Goal: Navigation & Orientation: Find specific page/section

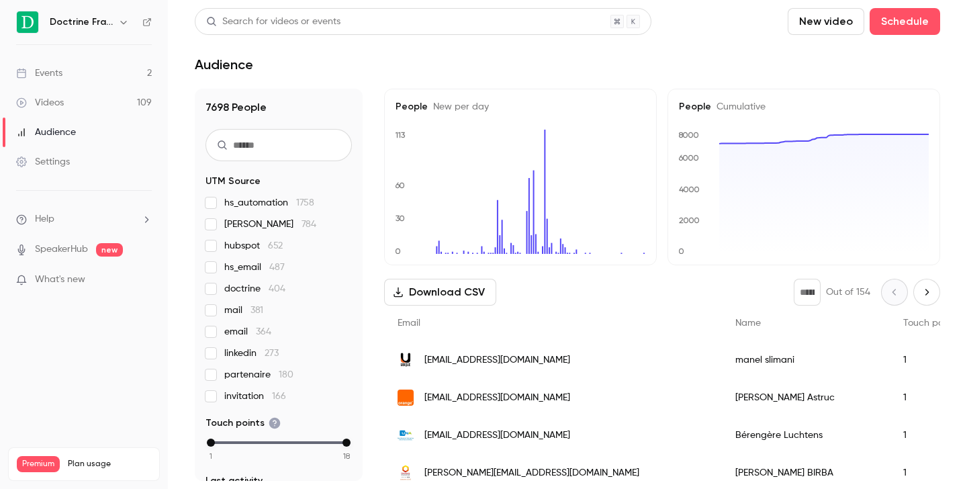
click at [126, 23] on icon "button" at bounding box center [123, 22] width 11 height 11
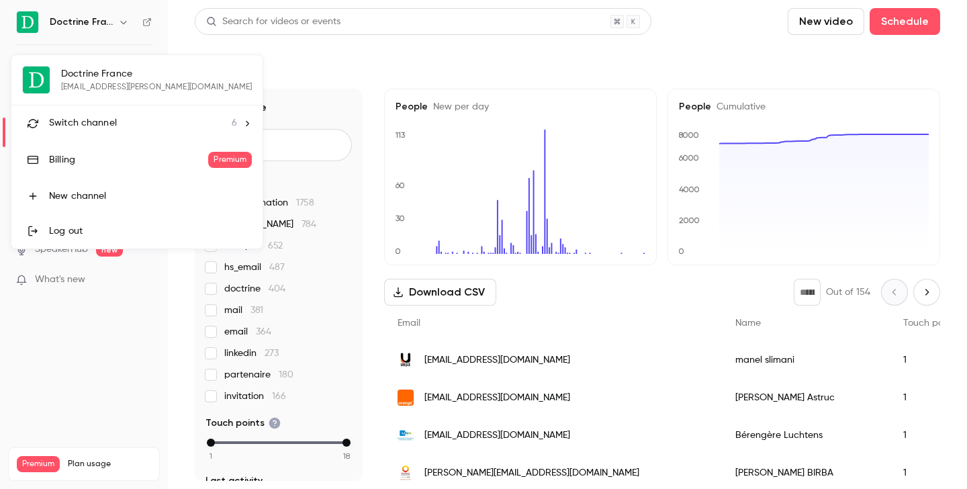
click at [102, 130] on li "Switch channel 6" at bounding box center [136, 123] width 251 height 36
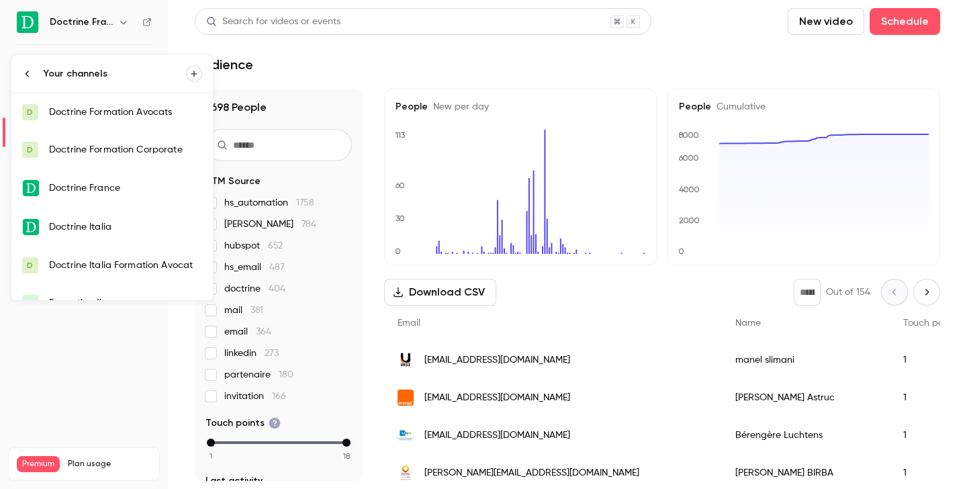
click at [107, 148] on div "Doctrine Formation Corporate" at bounding box center [125, 149] width 153 height 13
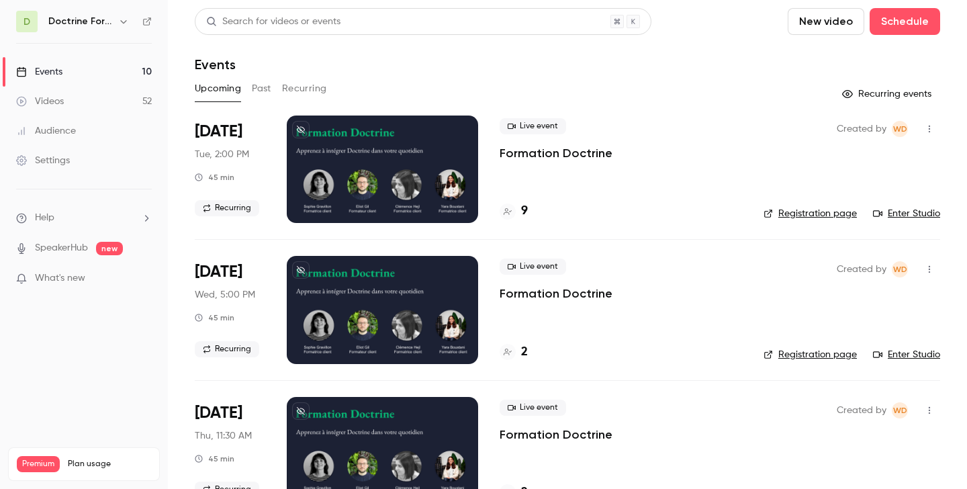
click at [123, 18] on icon "button" at bounding box center [123, 21] width 11 height 11
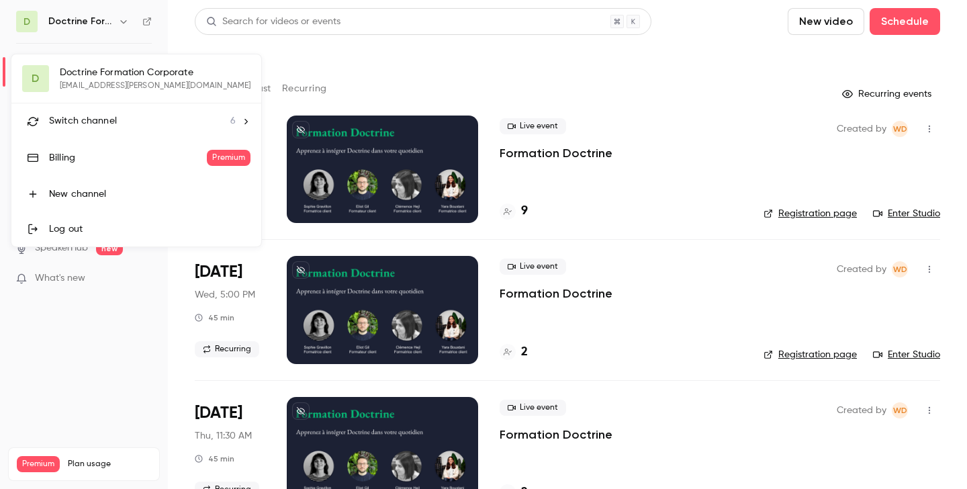
click at [103, 114] on span "Switch channel" at bounding box center [83, 121] width 68 height 14
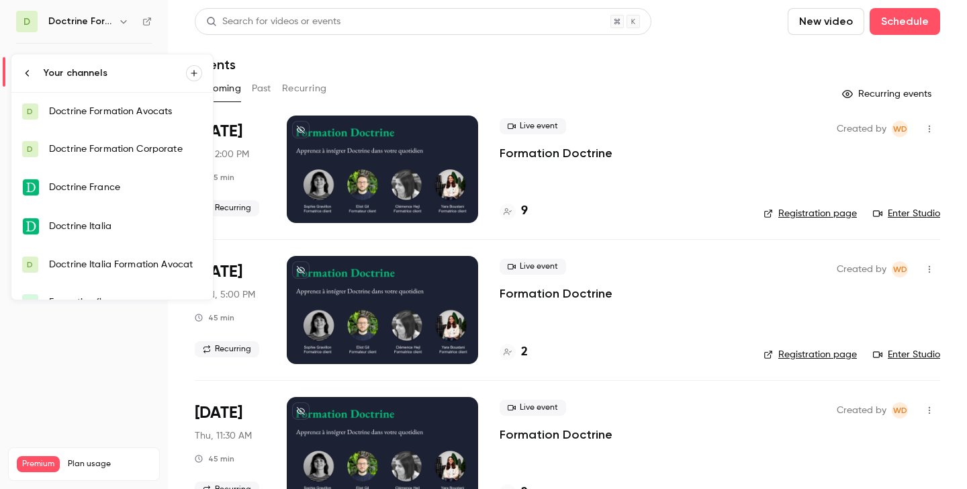
click at [121, 111] on div "Doctrine Formation Avocats" at bounding box center [125, 111] width 153 height 13
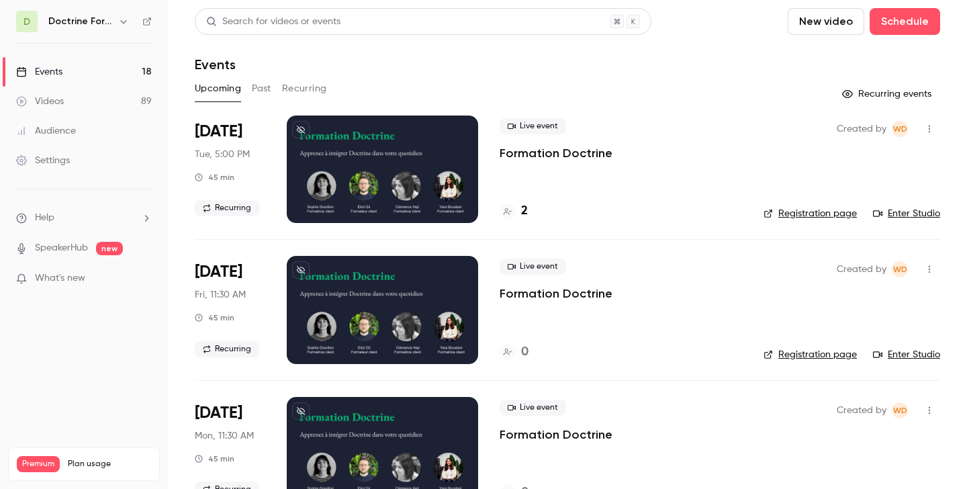
click at [123, 17] on icon "button" at bounding box center [123, 21] width 11 height 11
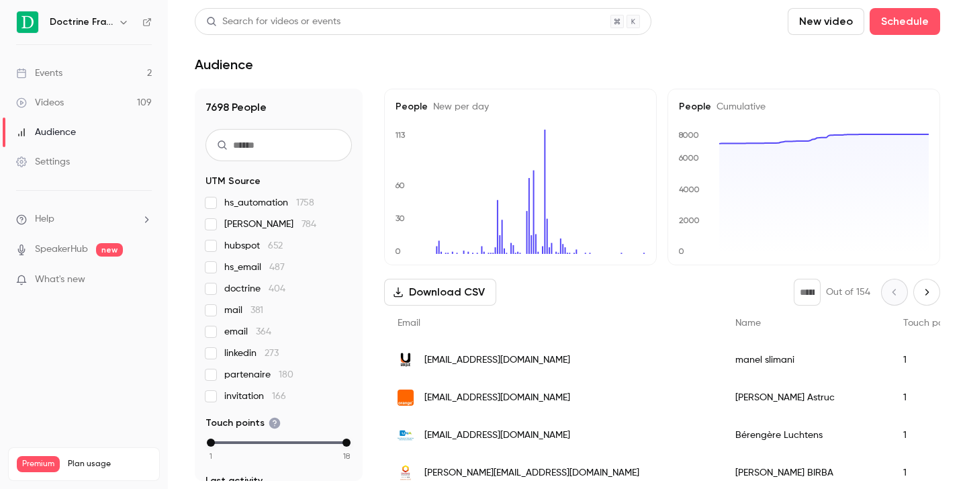
click at [119, 15] on button "button" at bounding box center [123, 22] width 16 height 16
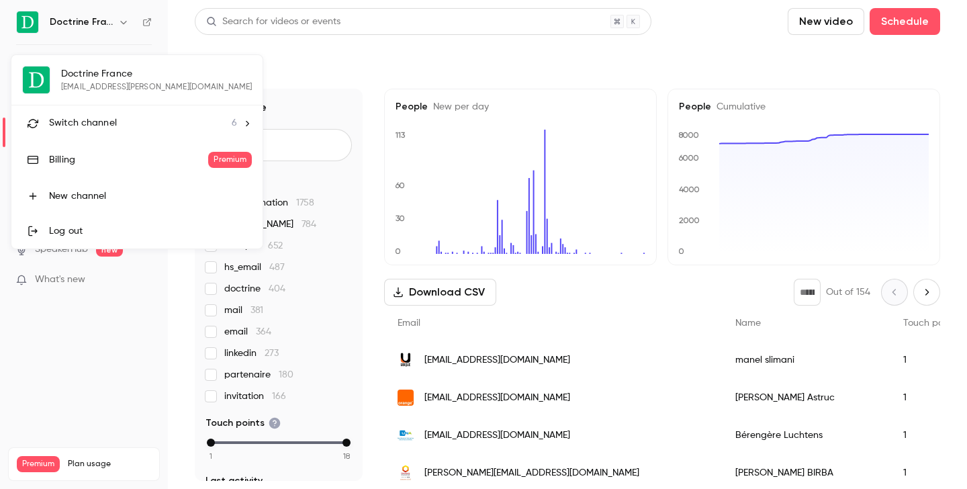
click at [126, 117] on div "Switch channel 6" at bounding box center [143, 123] width 188 height 14
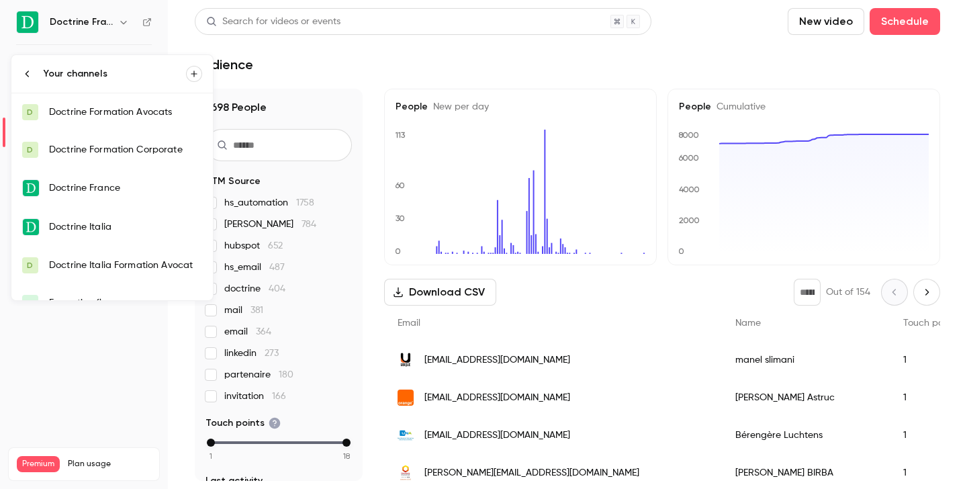
click at [144, 124] on link "D Doctrine Formation Avocats" at bounding box center [111, 112] width 201 height 38
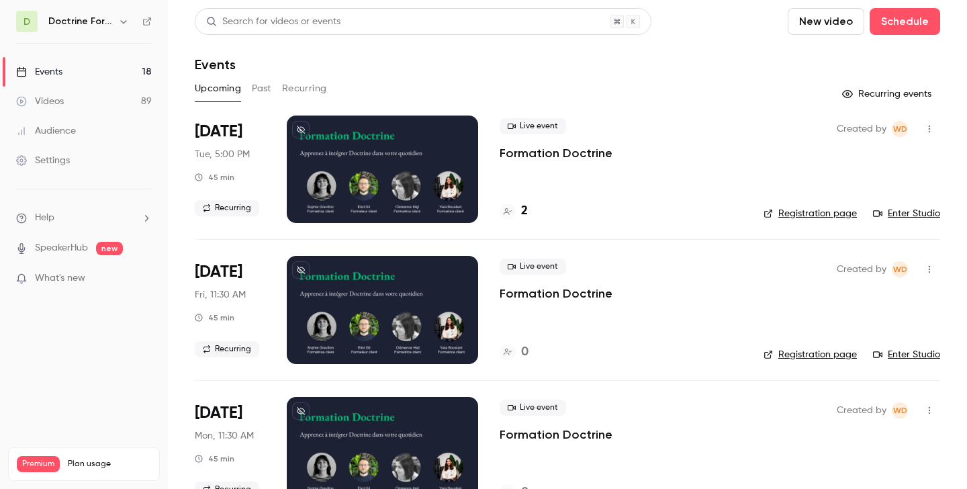
click at [268, 81] on button "Past" at bounding box center [261, 88] width 19 height 21
click at [518, 215] on div "2" at bounding box center [513, 211] width 28 height 18
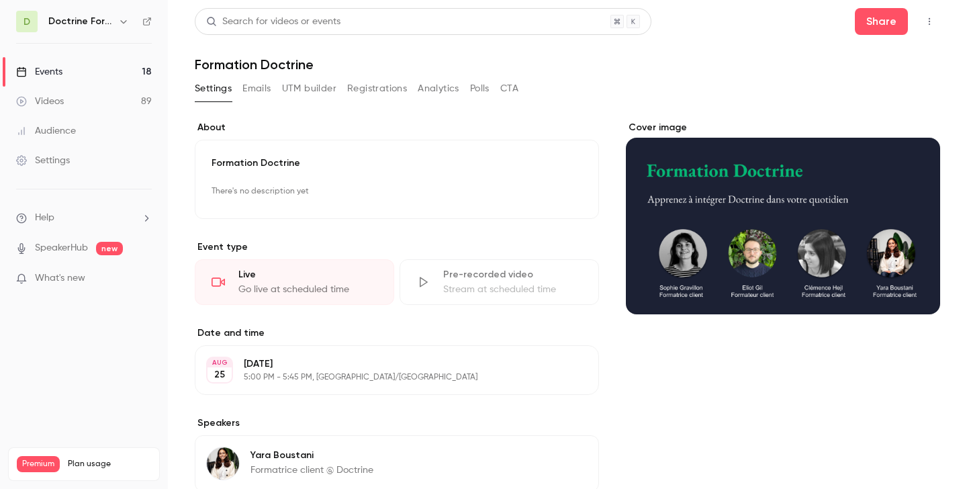
click at [373, 97] on button "Registrations" at bounding box center [377, 88] width 60 height 21
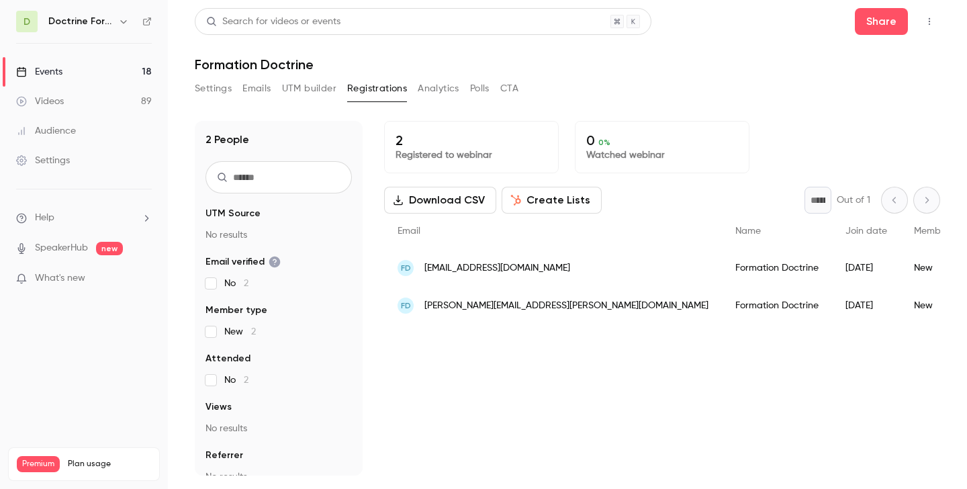
click at [205, 97] on button "Settings" at bounding box center [213, 88] width 37 height 21
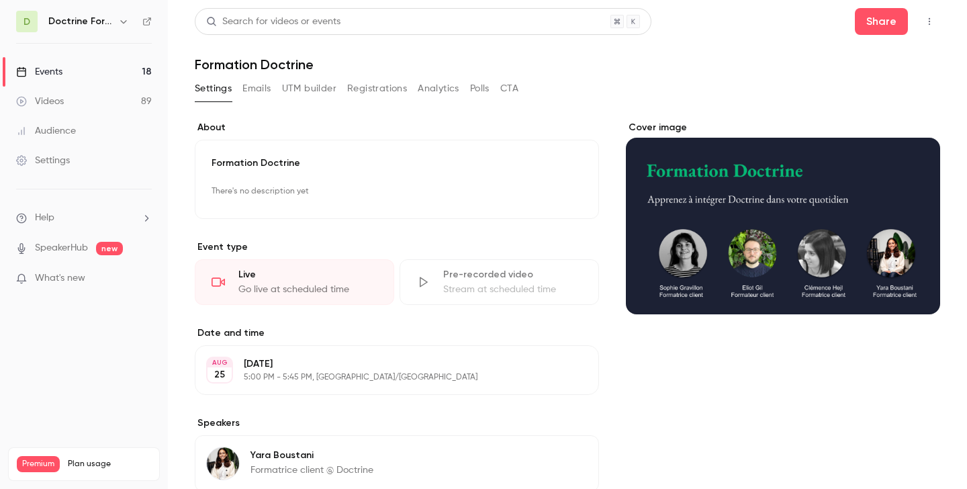
click at [379, 97] on button "Registrations" at bounding box center [377, 88] width 60 height 21
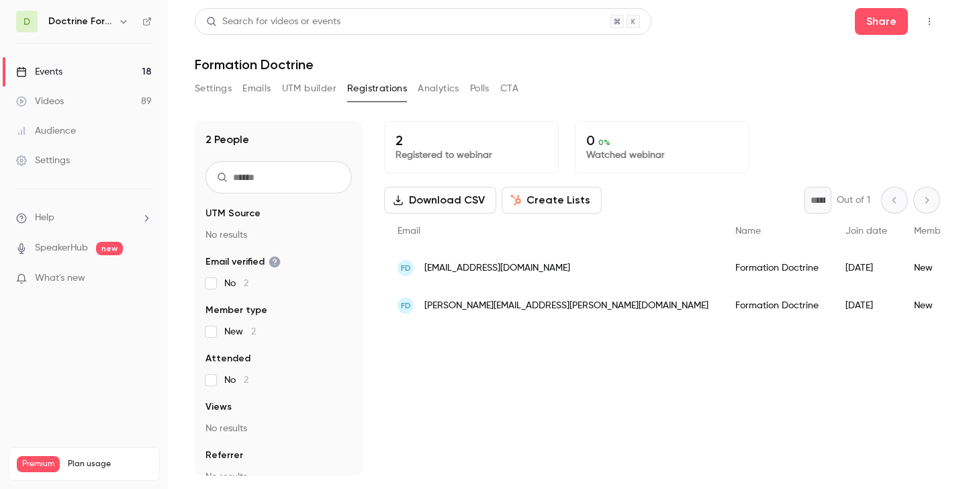
click at [472, 271] on span "contact@celma-avocate.com" at bounding box center [497, 268] width 146 height 14
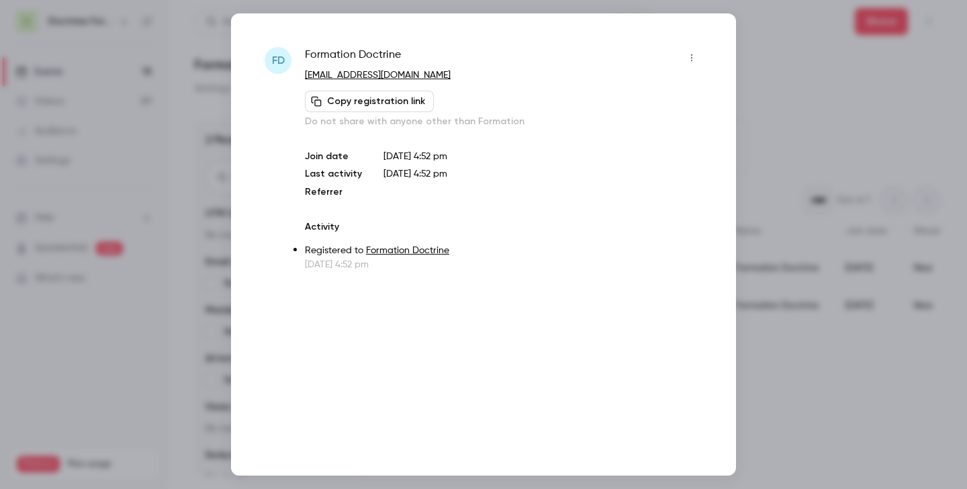
click at [775, 127] on div at bounding box center [483, 244] width 967 height 489
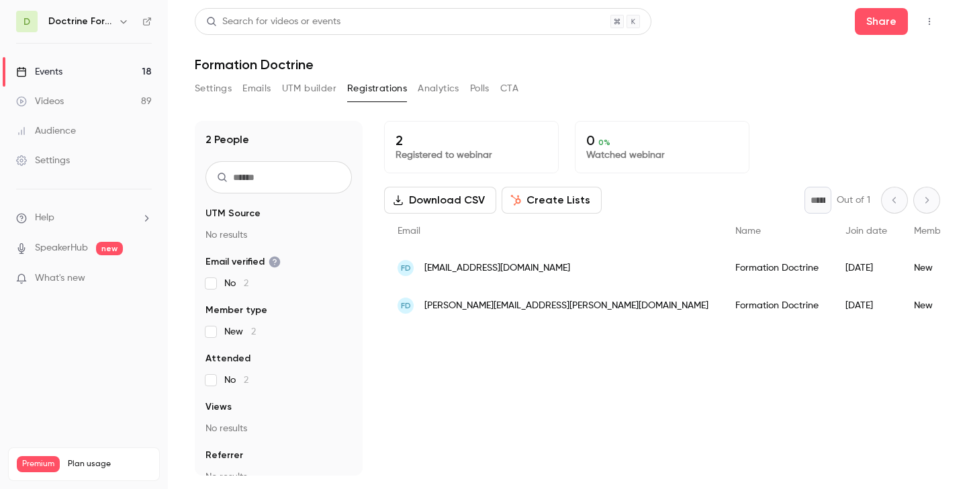
click at [463, 302] on span "laurene.vitte@gmail.com" at bounding box center [566, 306] width 284 height 14
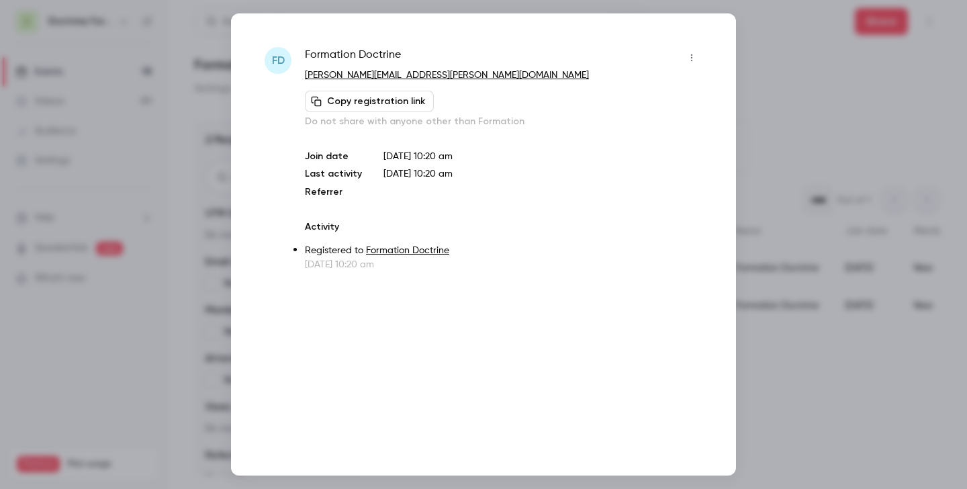
click at [761, 60] on div at bounding box center [483, 244] width 967 height 489
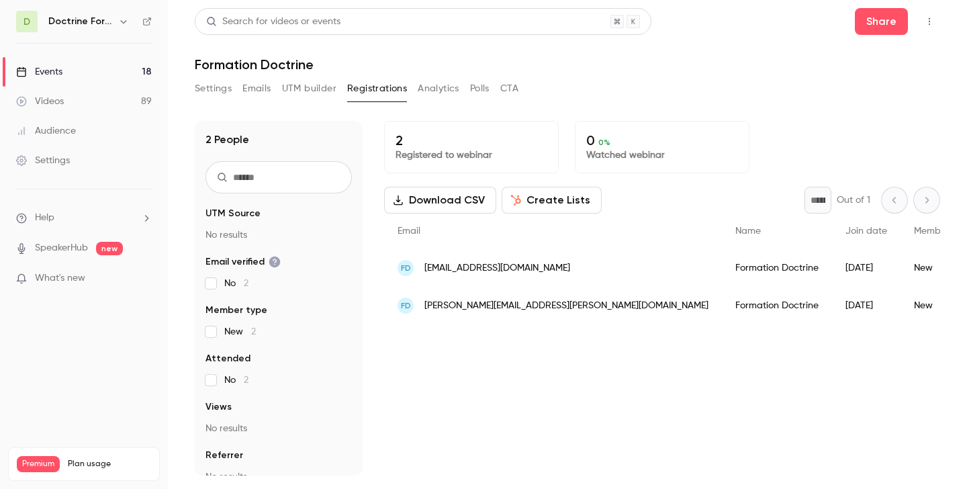
click at [487, 265] on span "contact@celma-avocate.com" at bounding box center [497, 268] width 146 height 14
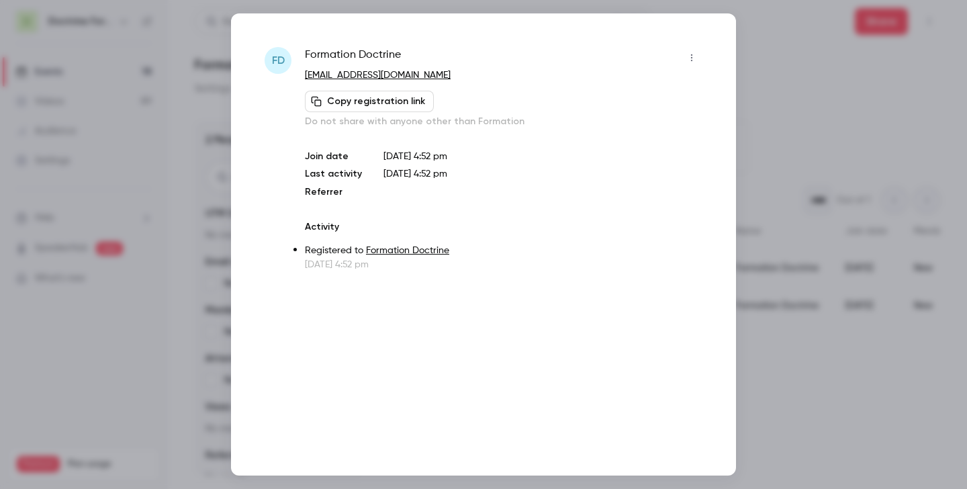
click at [789, 151] on div at bounding box center [483, 244] width 967 height 489
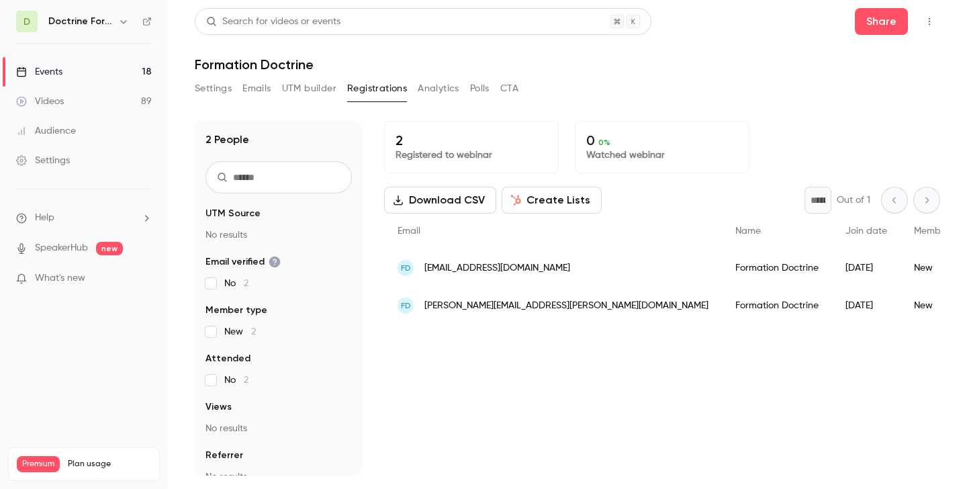
click at [453, 311] on span "laurene.vitte@gmail.com" at bounding box center [566, 306] width 284 height 14
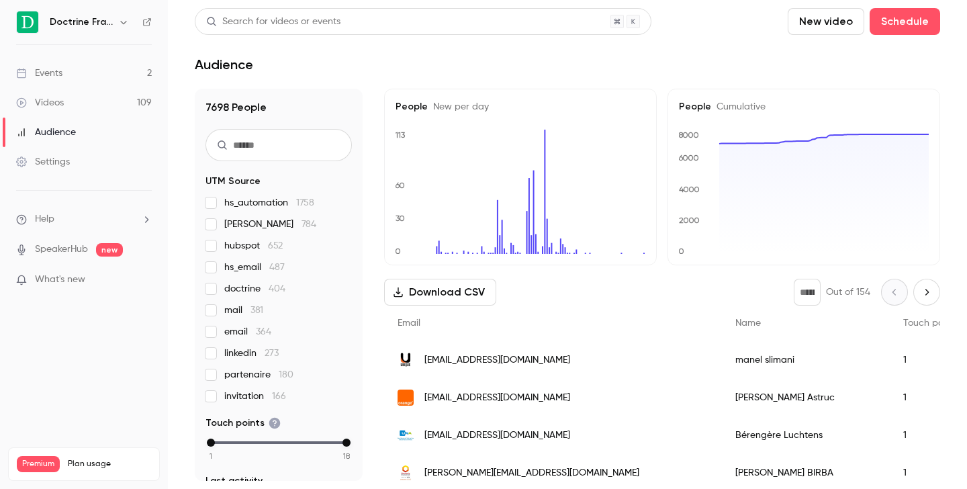
click at [121, 25] on icon "button" at bounding box center [123, 22] width 11 height 11
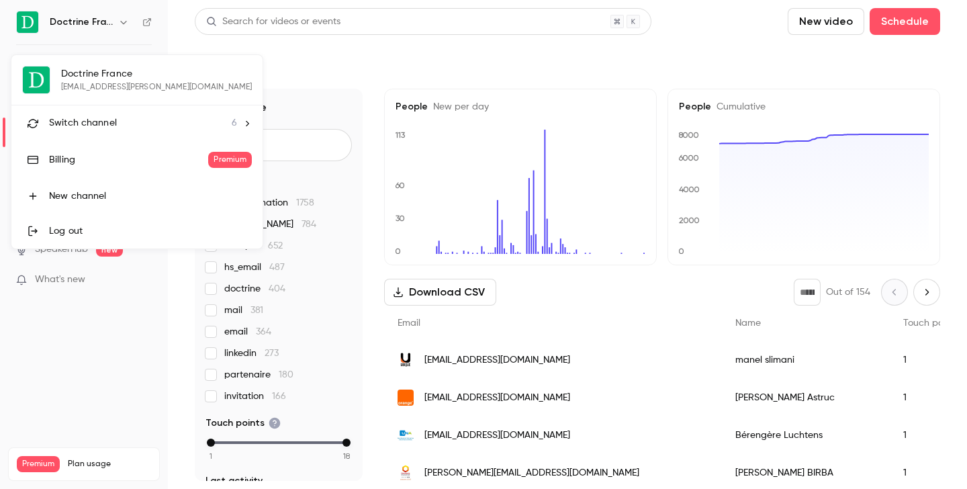
click at [113, 115] on li "Switch channel 6" at bounding box center [136, 123] width 251 height 36
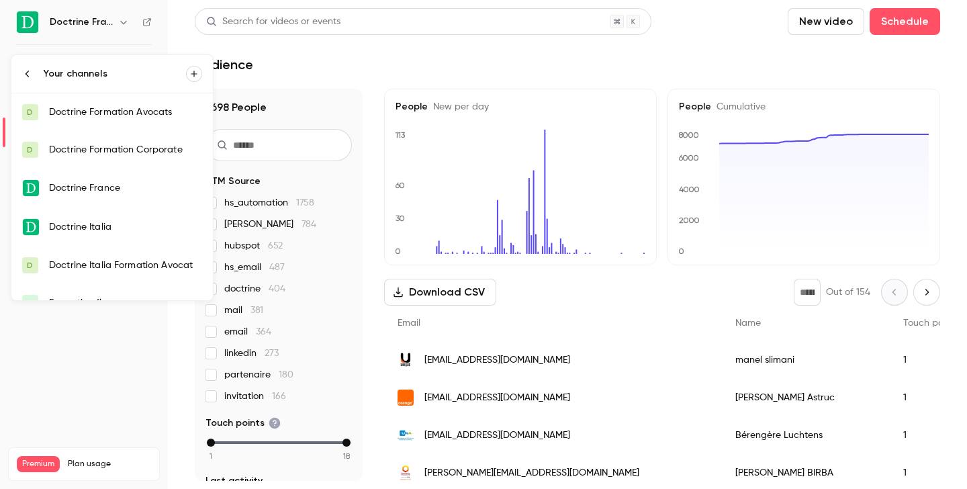
scroll to position [21, 0]
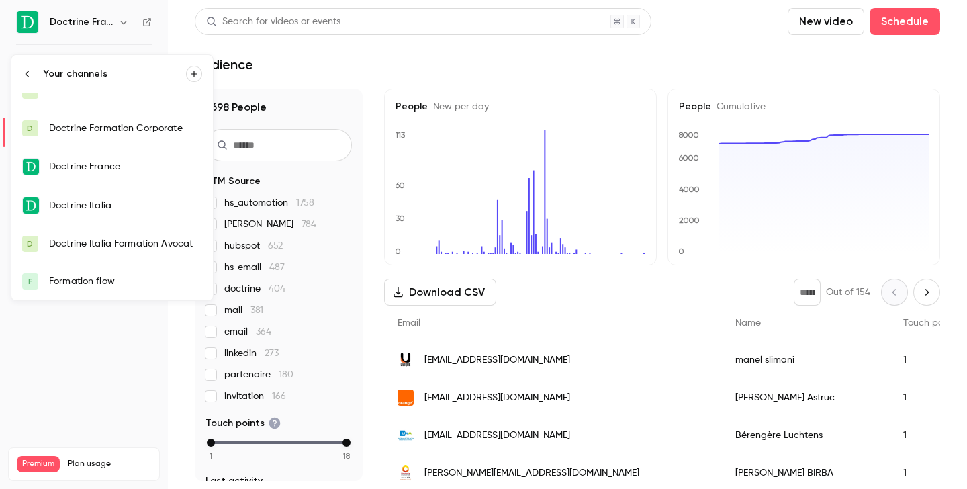
click at [99, 287] on div "Formation flow" at bounding box center [125, 281] width 153 height 13
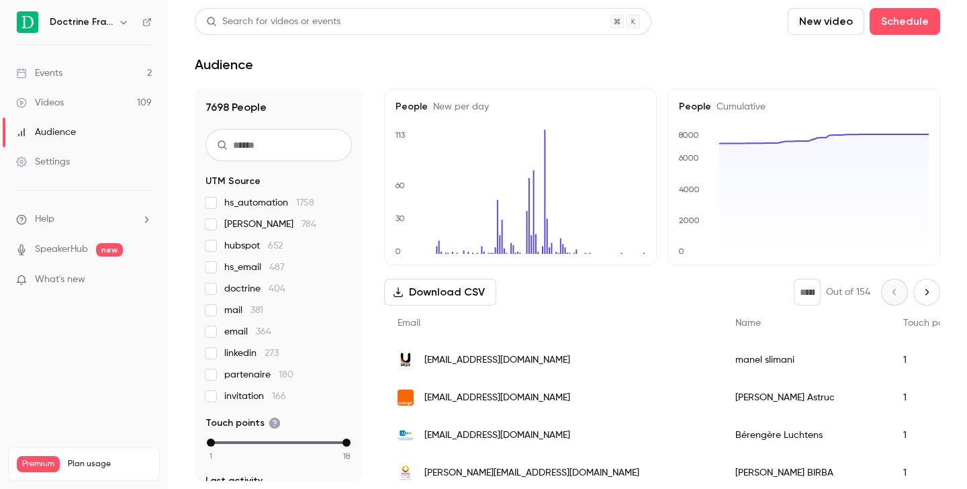
click at [122, 17] on icon "button" at bounding box center [123, 22] width 11 height 11
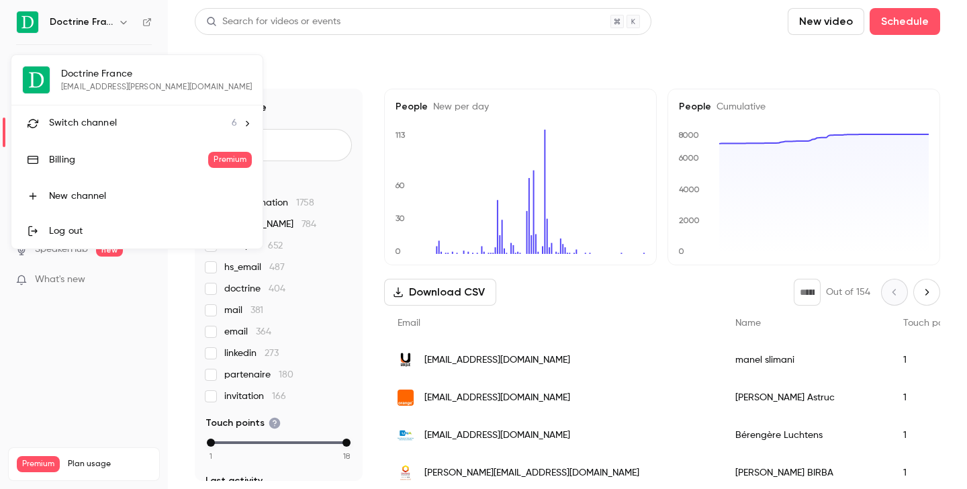
click at [103, 118] on span "Switch channel" at bounding box center [83, 123] width 68 height 14
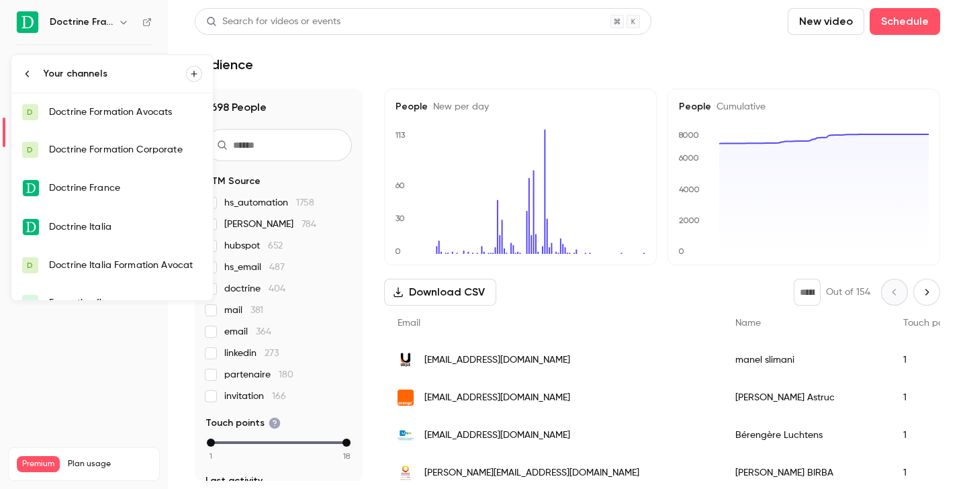
scroll to position [21, 0]
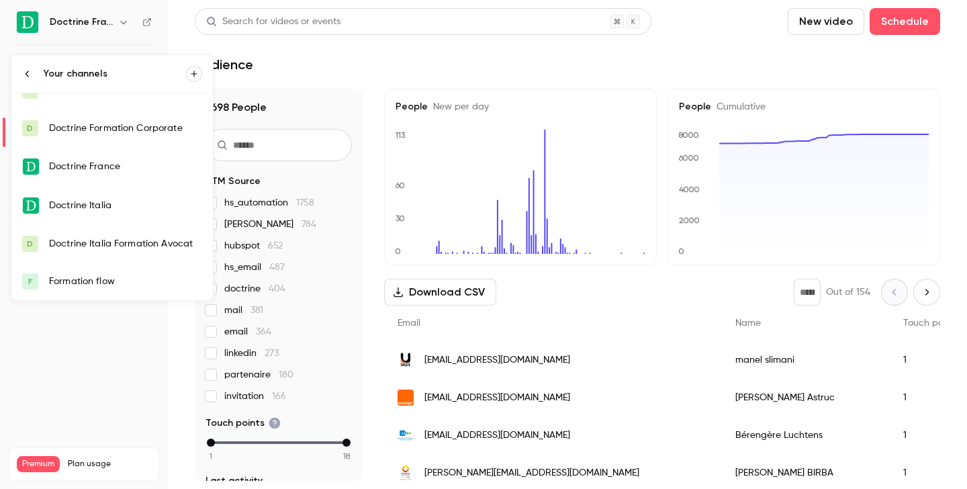
click at [99, 293] on link "F Formation flow" at bounding box center [111, 281] width 201 height 38
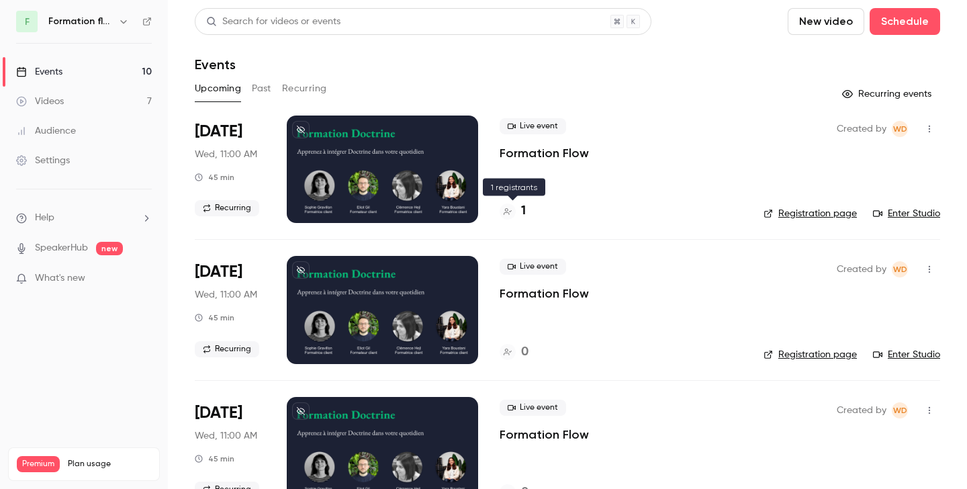
click at [512, 211] on div at bounding box center [507, 211] width 16 height 16
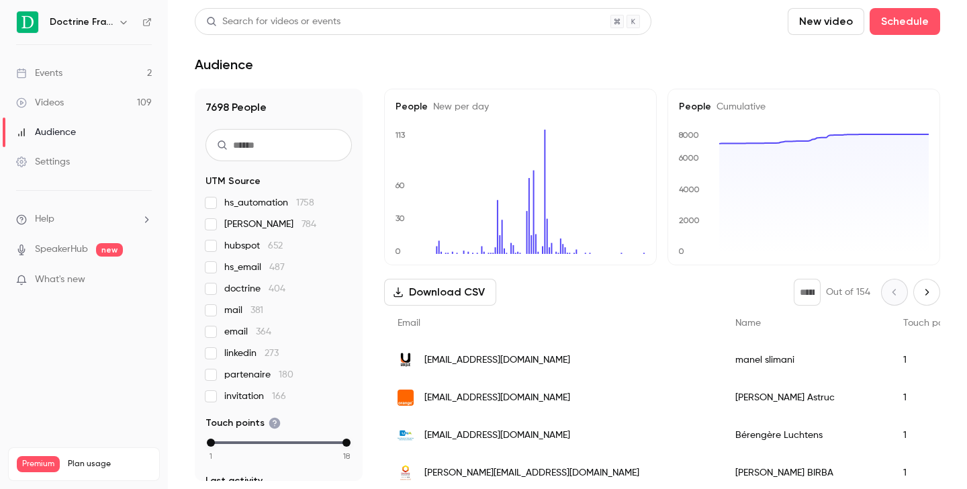
click at [129, 26] on button "button" at bounding box center [123, 22] width 16 height 16
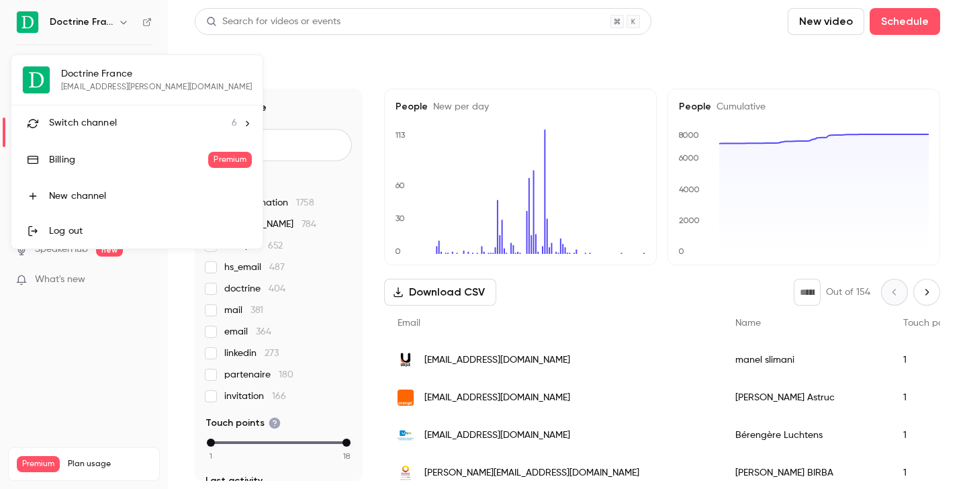
click at [114, 124] on span "Switch channel" at bounding box center [83, 123] width 68 height 14
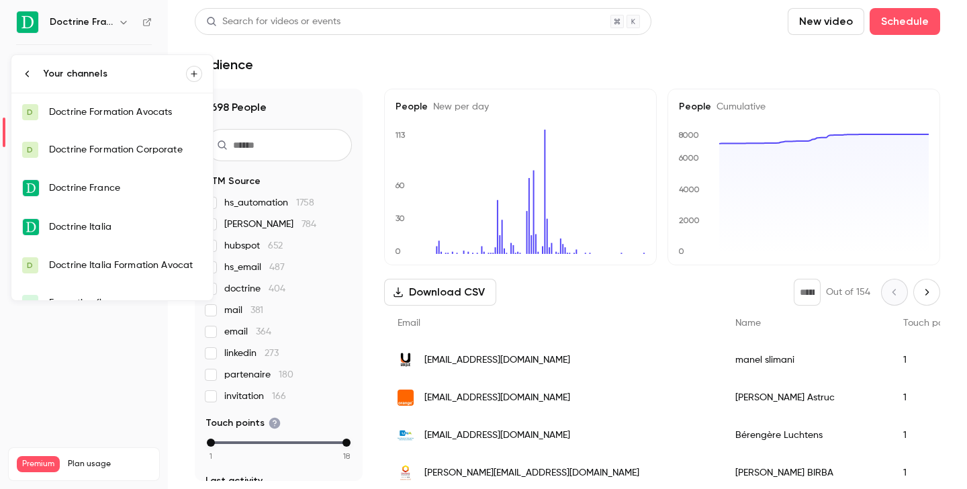
click at [120, 150] on div "Doctrine Formation Corporate" at bounding box center [125, 149] width 153 height 13
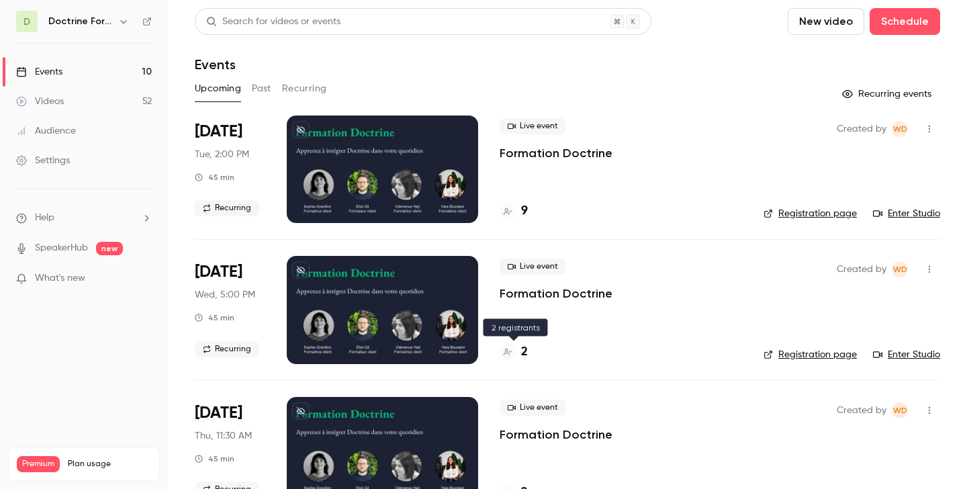
click at [520, 348] on div "2" at bounding box center [513, 352] width 28 height 18
